Goal: Information Seeking & Learning: Learn about a topic

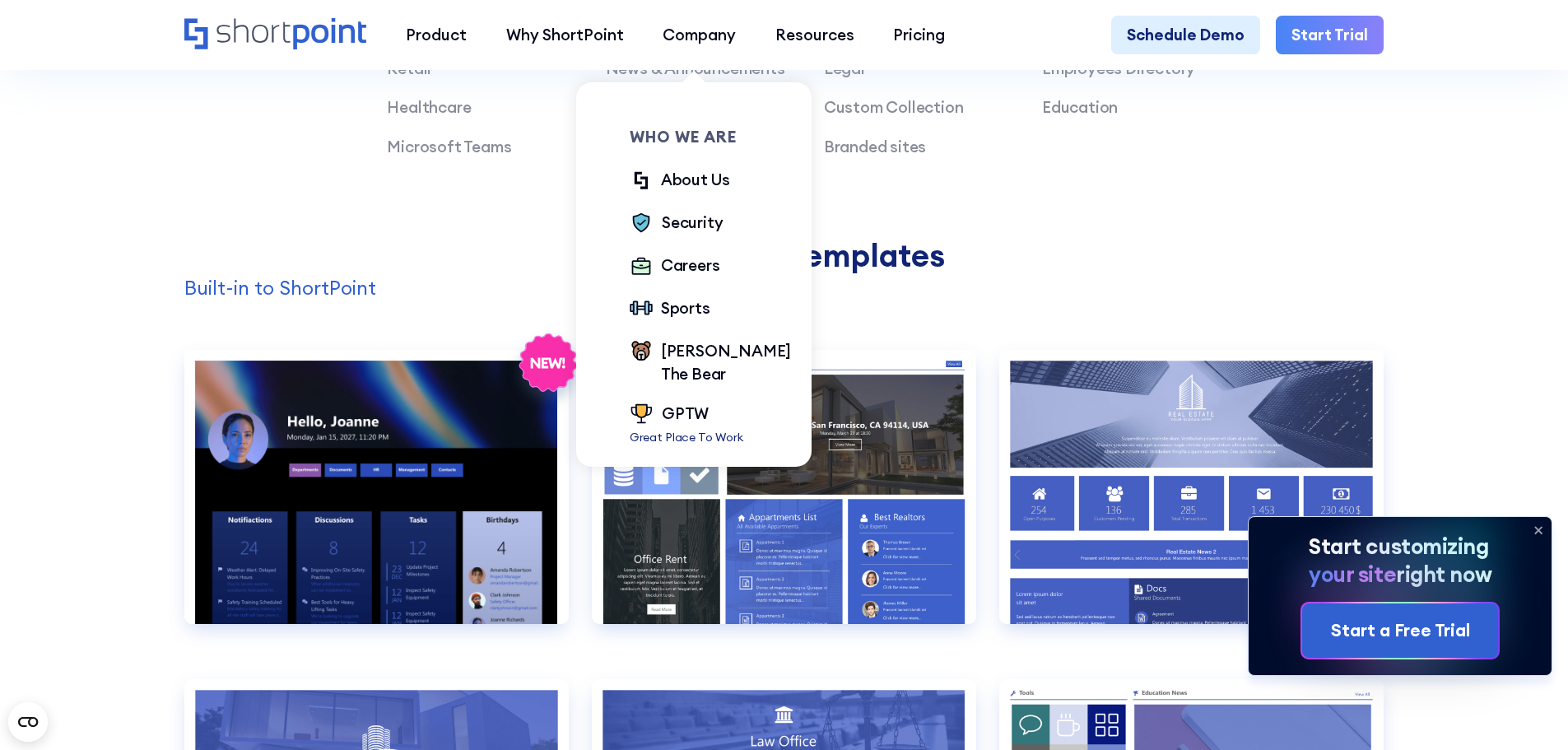
scroll to position [1691, 0]
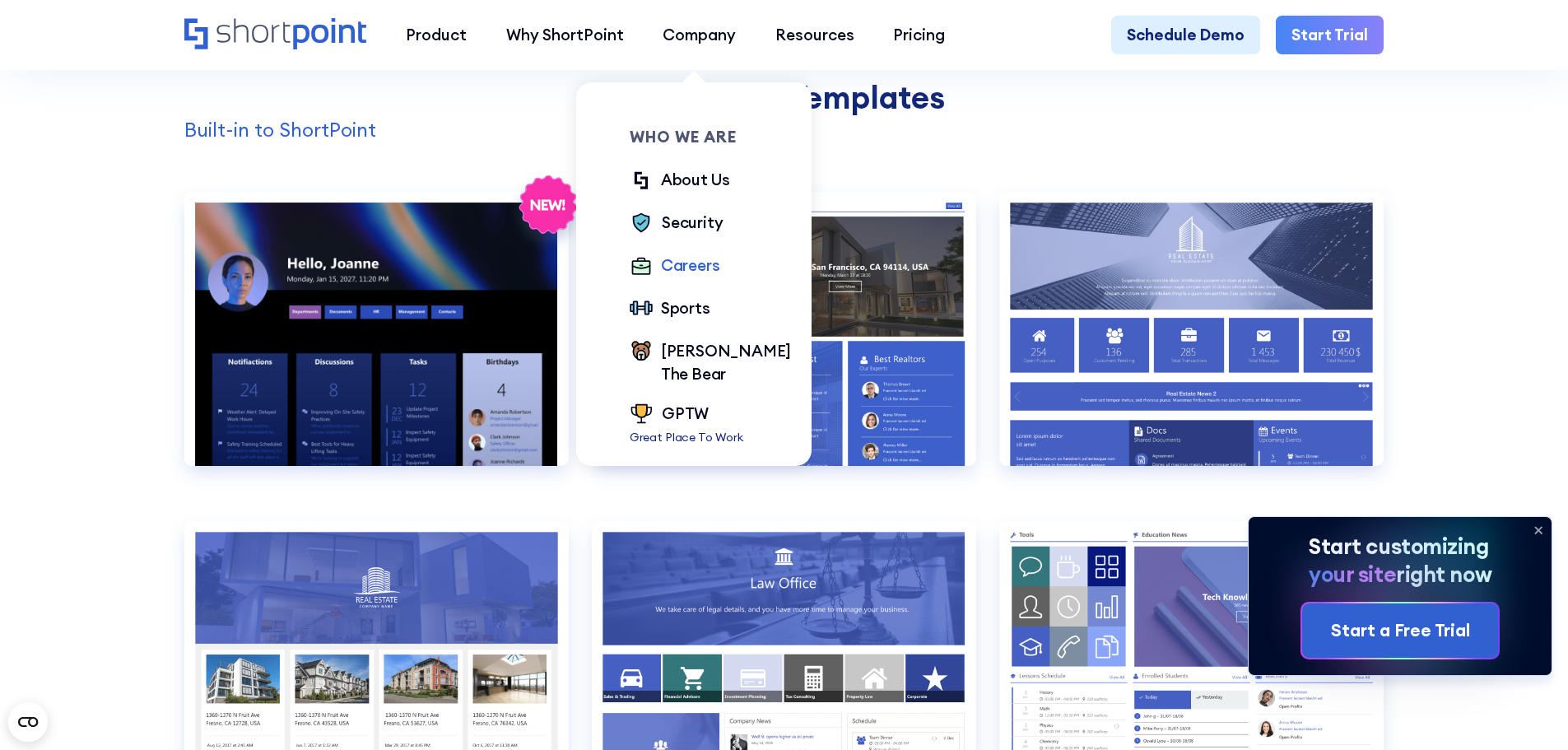
click at [681, 270] on div "Careers" at bounding box center [691, 265] width 59 height 24
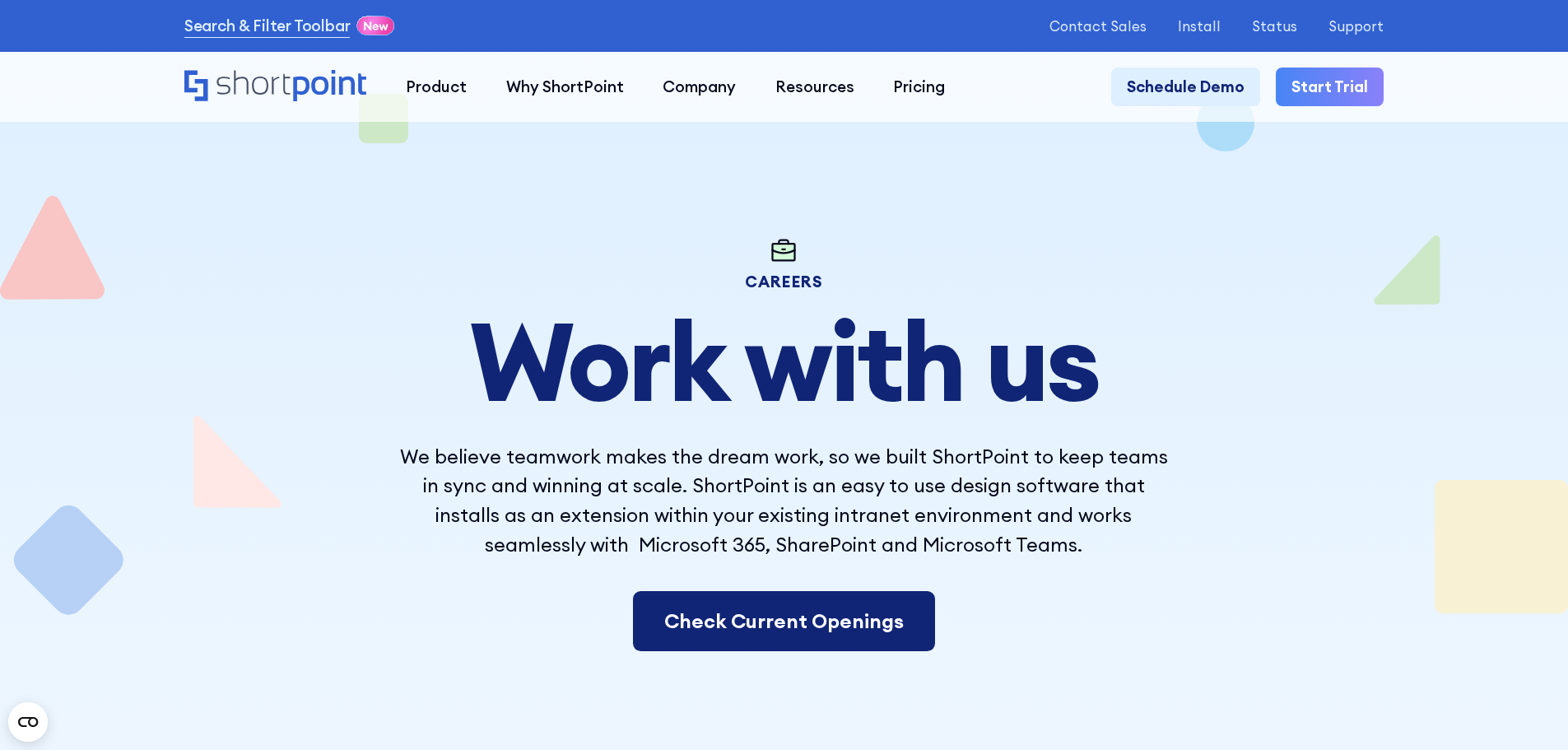
click at [782, 623] on link "Check Current Openings" at bounding box center [784, 622] width 303 height 61
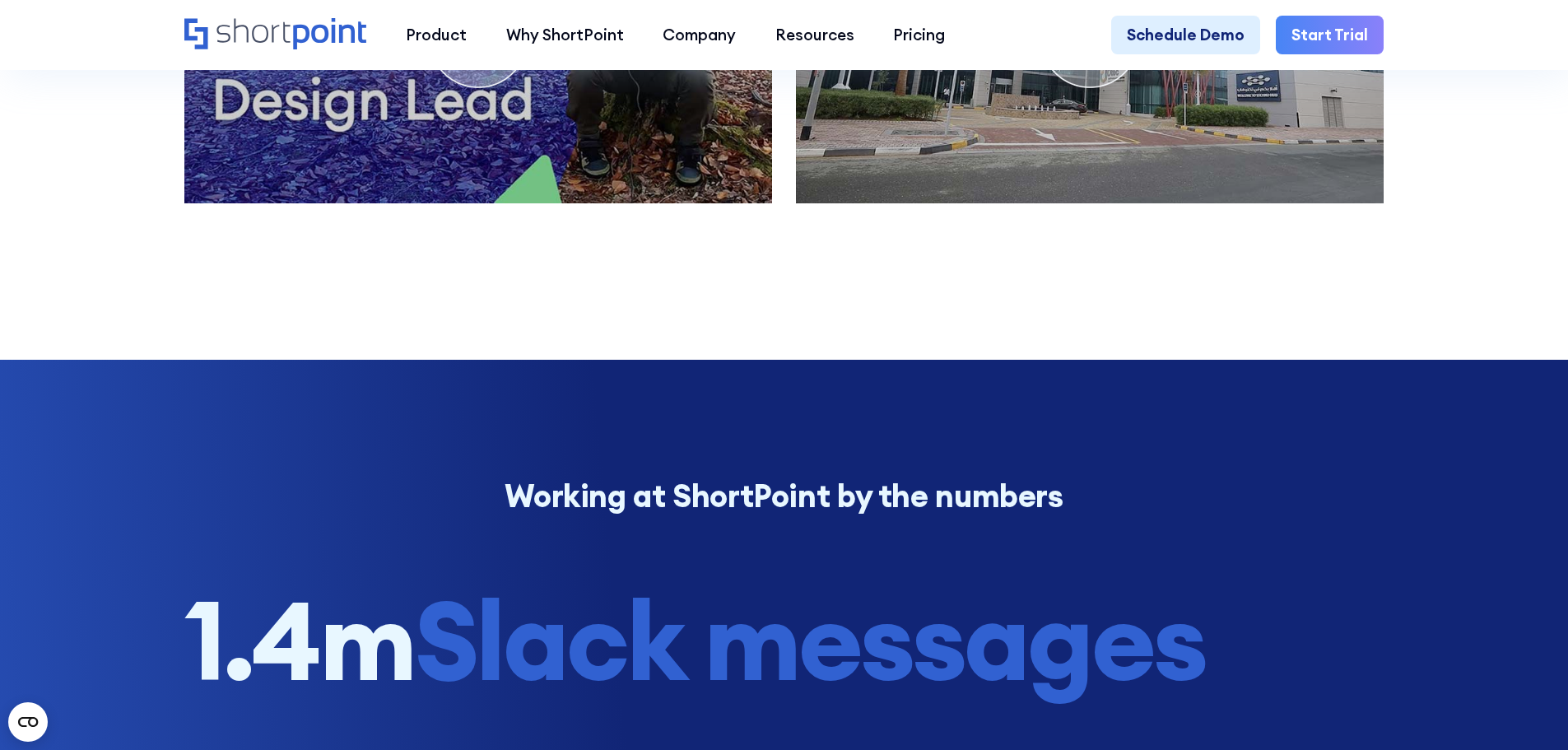
scroll to position [9556, 0]
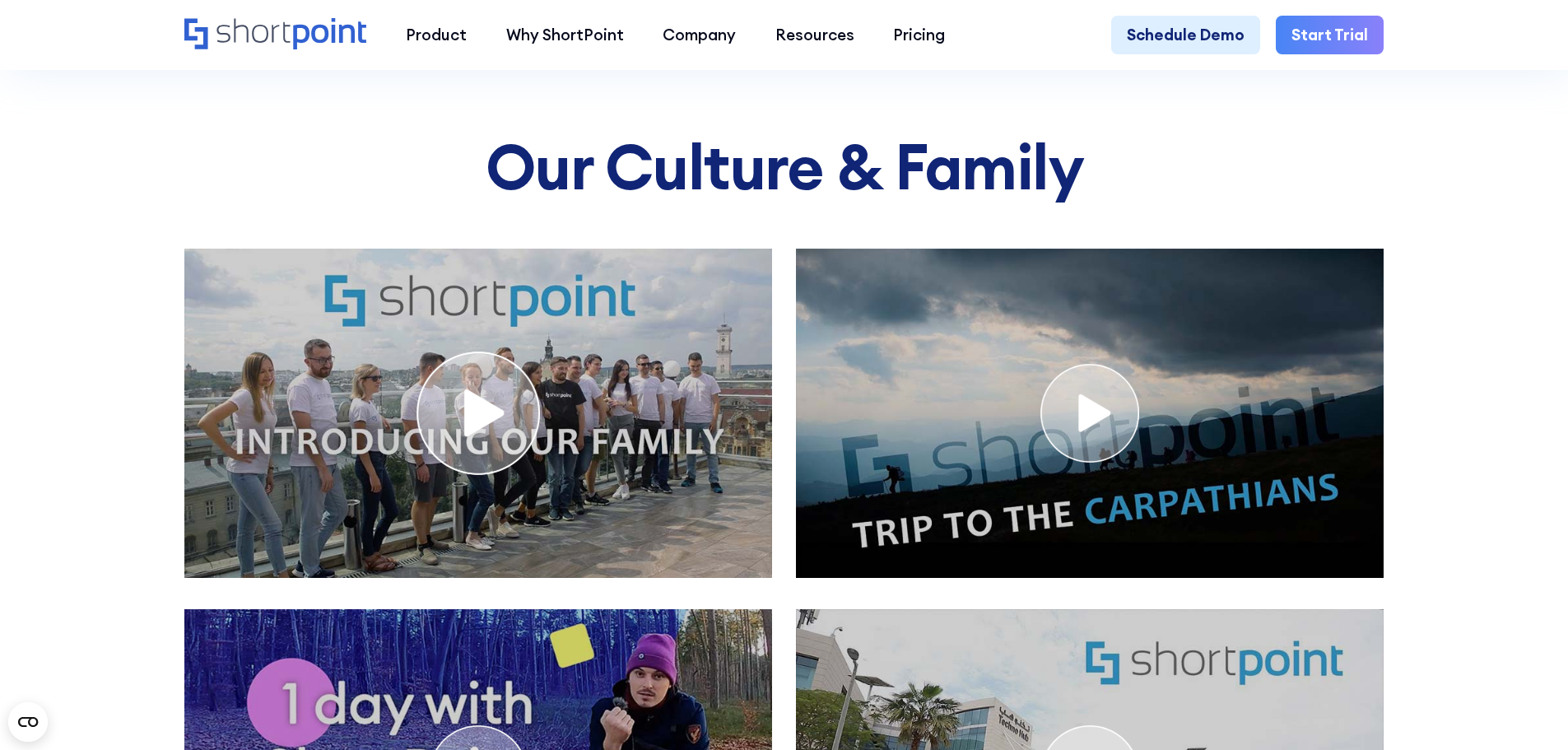
click at [463, 447] on img "open lightbox" at bounding box center [478, 413] width 123 height 123
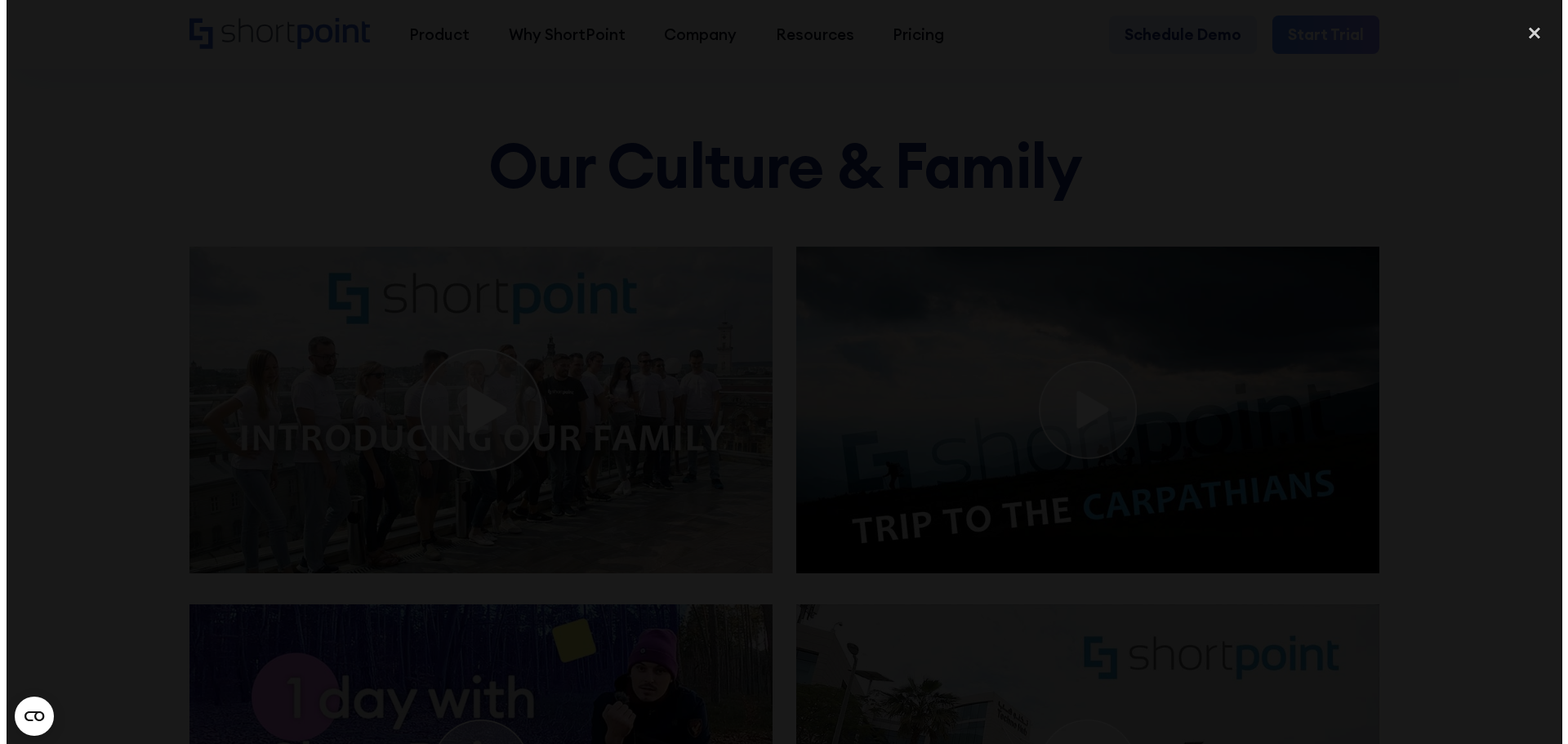
scroll to position [8681, 0]
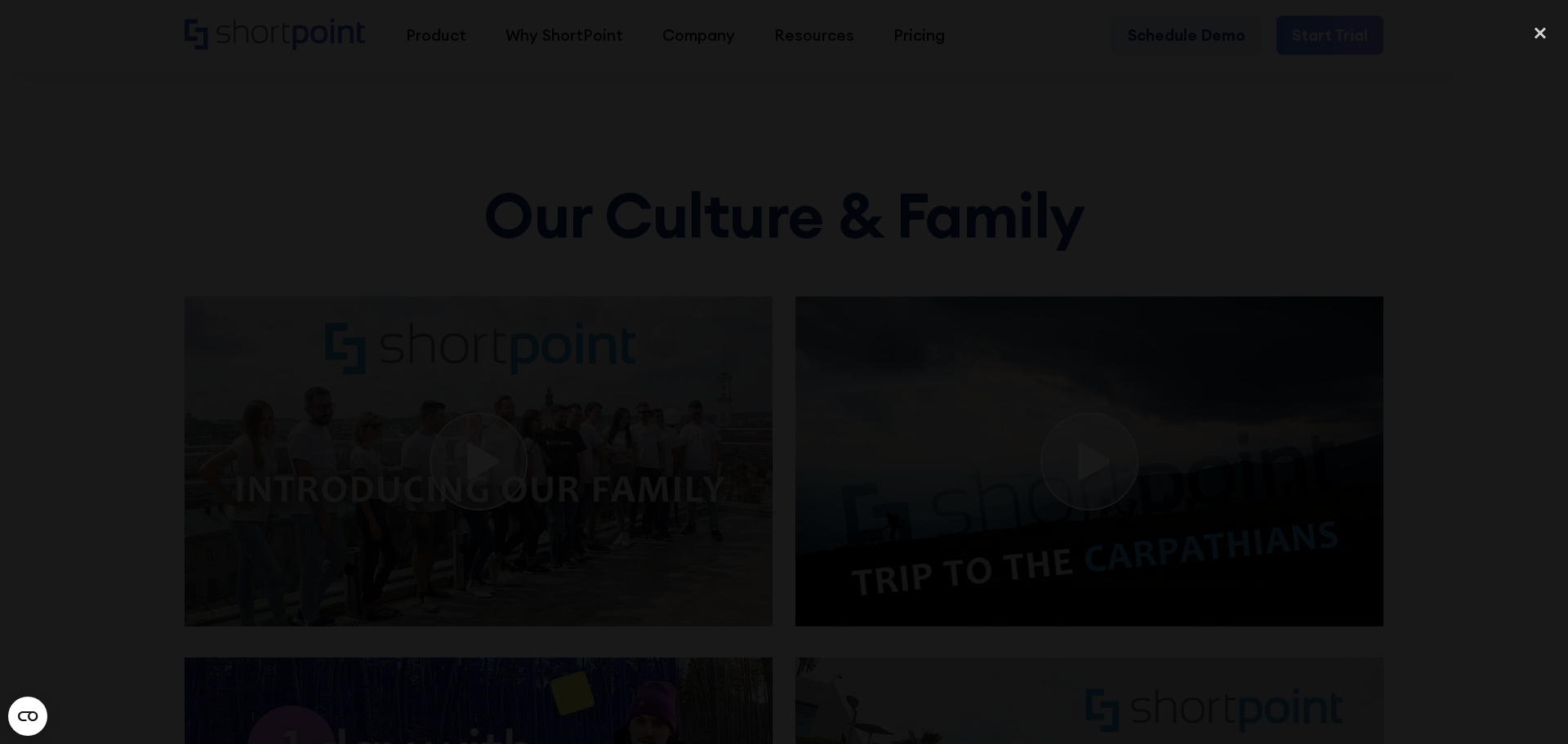
click at [1490, 353] on div at bounding box center [784, 372] width 1568 height 715
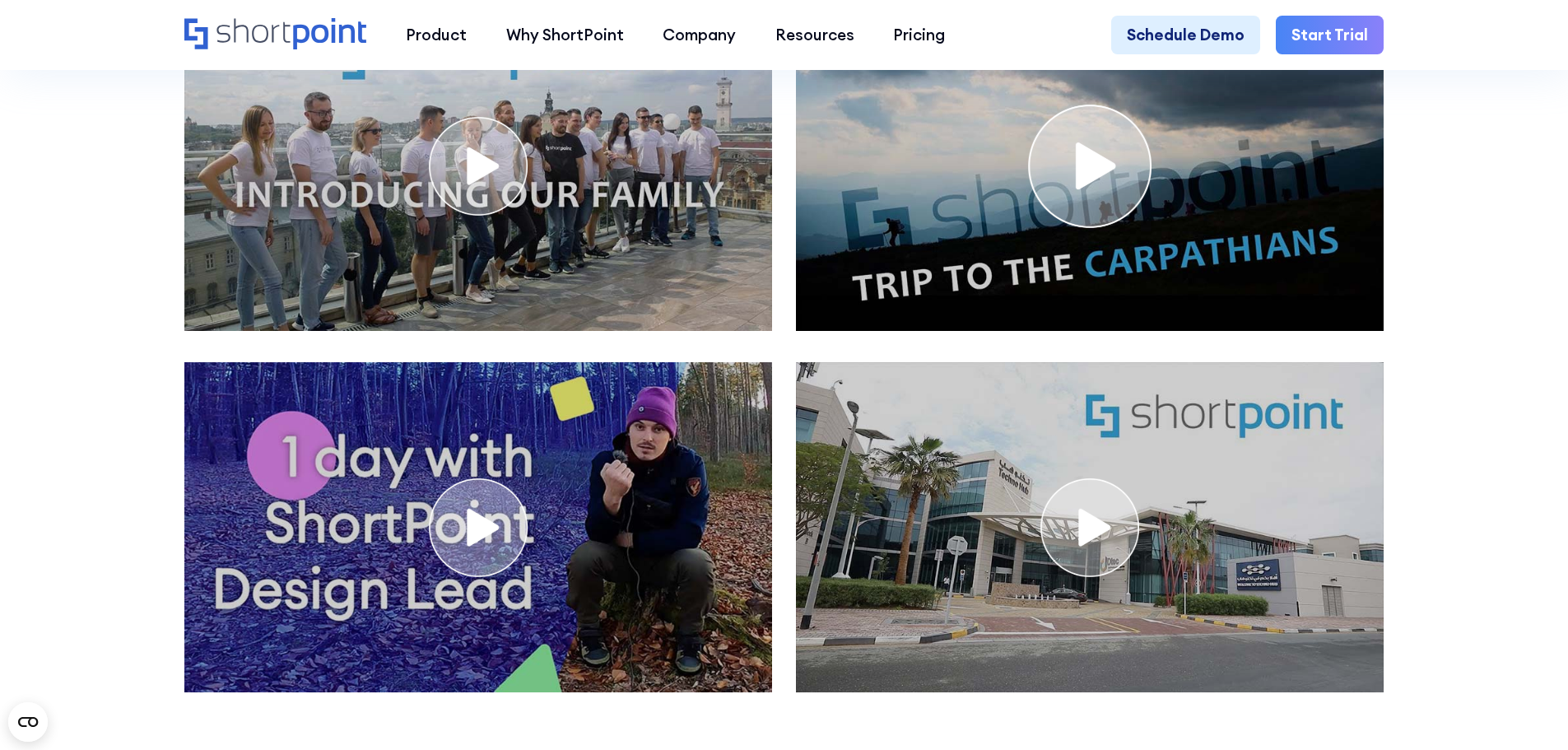
scroll to position [9144, 0]
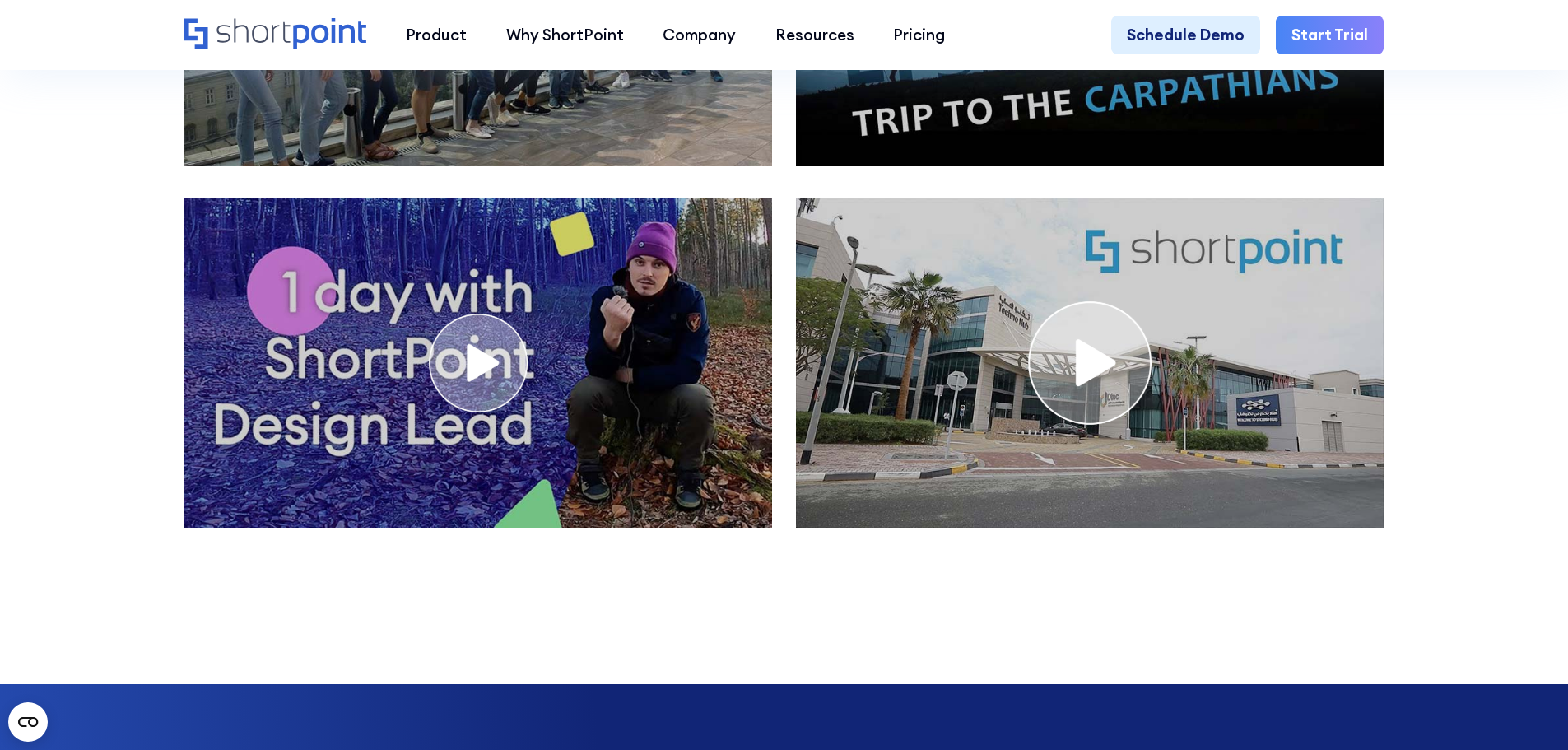
click at [1058, 417] on img "open lightbox" at bounding box center [1090, 363] width 123 height 123
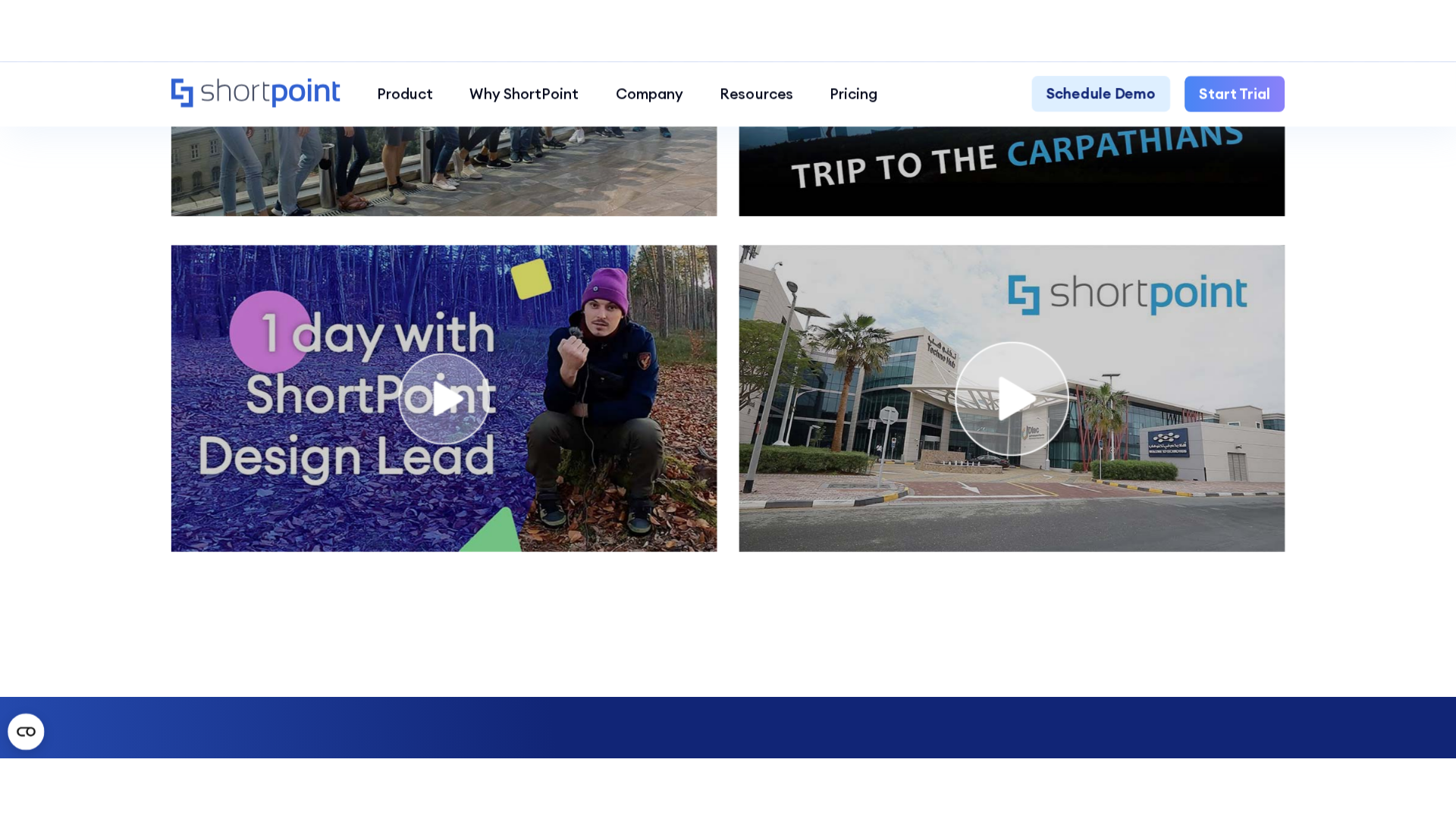
scroll to position [8435, 0]
